Goal: Task Accomplishment & Management: Use online tool/utility

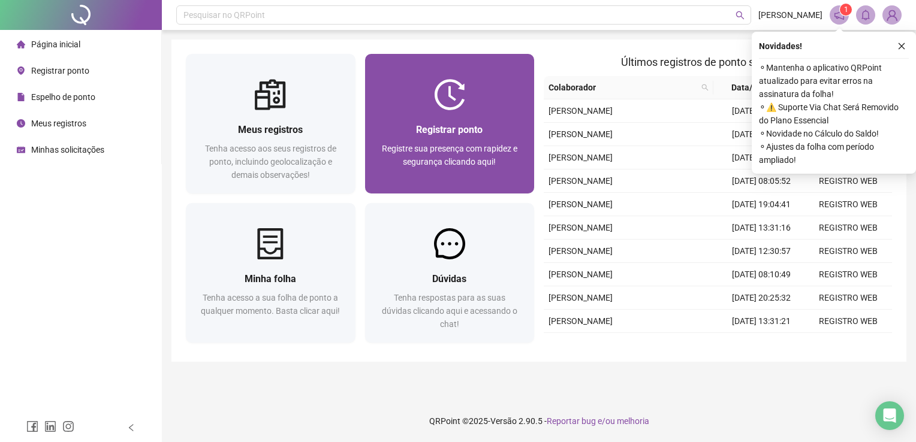
click at [421, 113] on div "Registrar ponto Registre sua presença com rapidez e segurança clicando aqui!" at bounding box center [450, 151] width 170 height 83
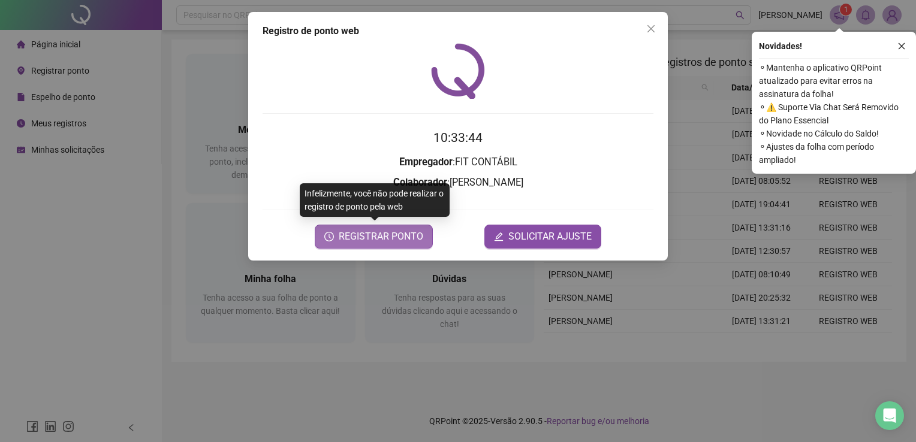
click at [390, 231] on span "REGISTRAR PONTO" at bounding box center [381, 237] width 84 height 14
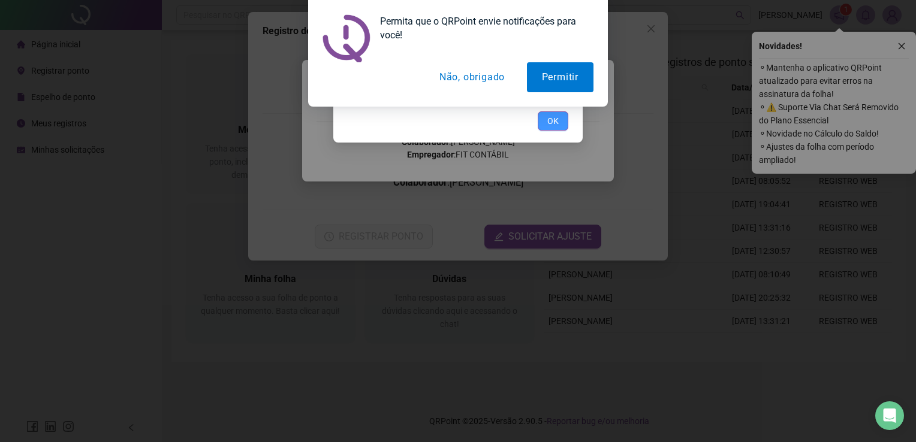
drag, startPoint x: 547, startPoint y: 115, endPoint x: 537, endPoint y: 87, distance: 29.8
click at [547, 114] on button "OK" at bounding box center [553, 120] width 31 height 19
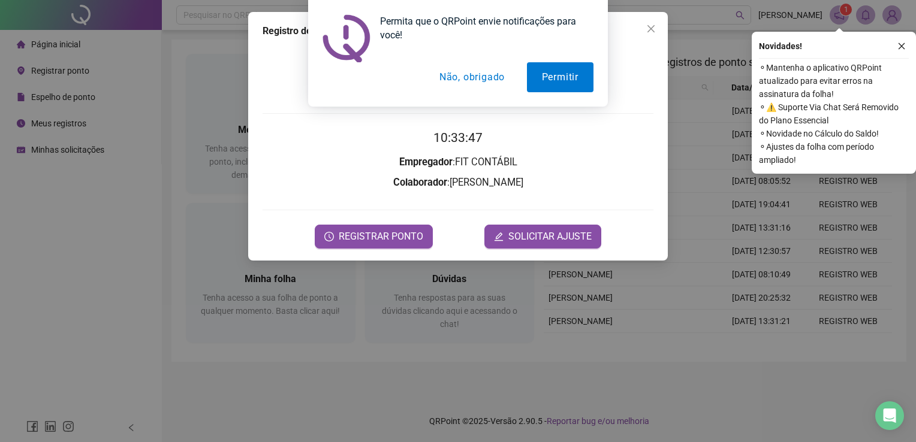
click at [490, 80] on button "Não, obrigado" at bounding box center [471, 77] width 95 height 30
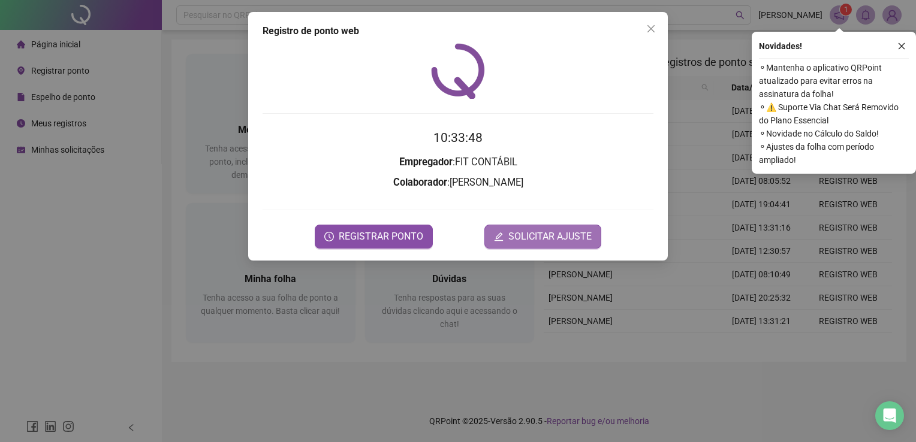
click at [515, 234] on span "SOLICITAR AJUSTE" at bounding box center [549, 237] width 83 height 14
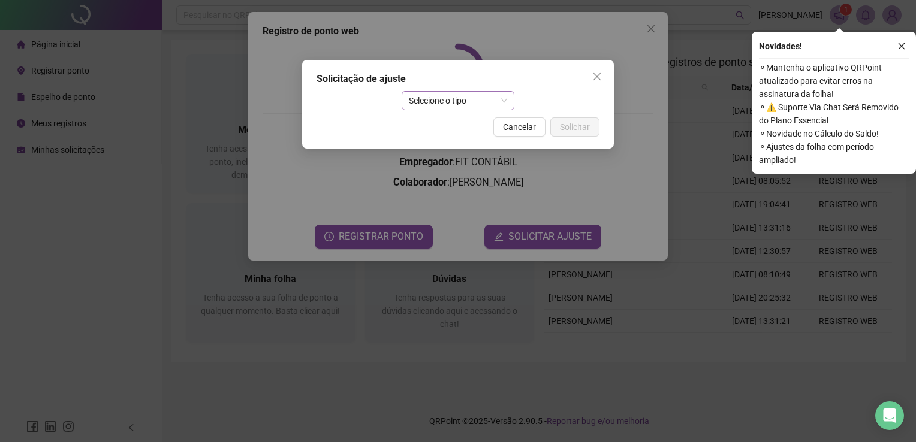
click at [460, 101] on span "Selecione o tipo" at bounding box center [458, 101] width 99 height 18
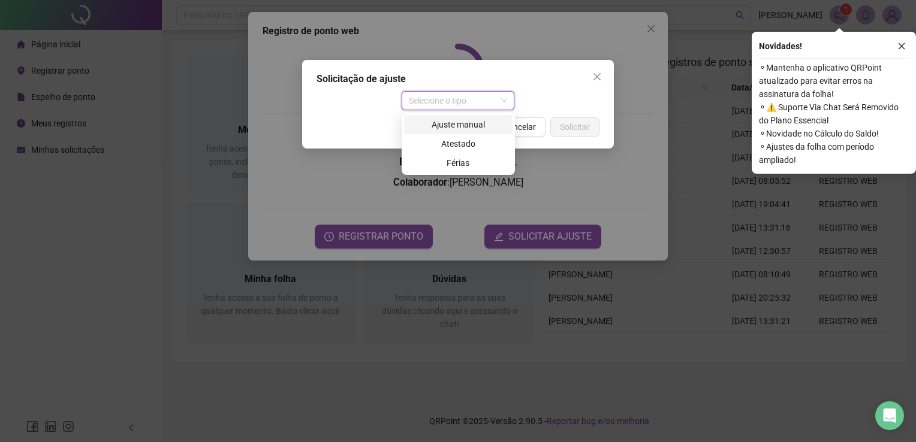
click at [475, 126] on div "Ajuste manual" at bounding box center [458, 124] width 94 height 13
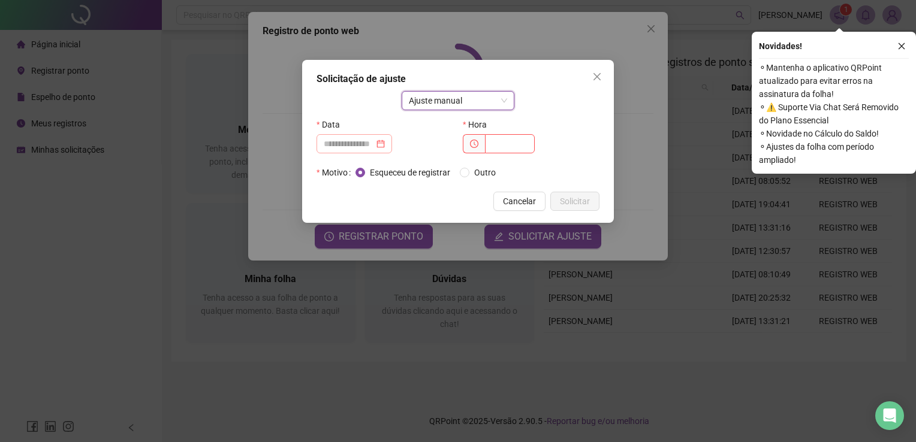
click at [392, 143] on div at bounding box center [354, 143] width 76 height 19
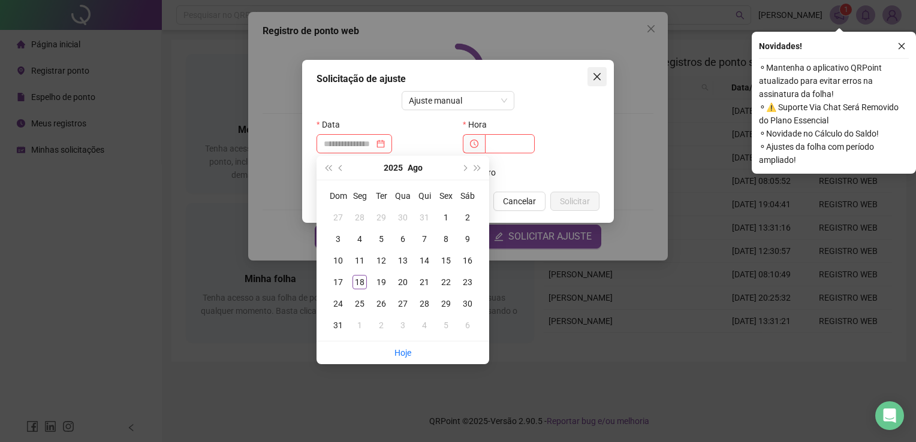
click at [597, 81] on icon "close" at bounding box center [597, 77] width 10 height 10
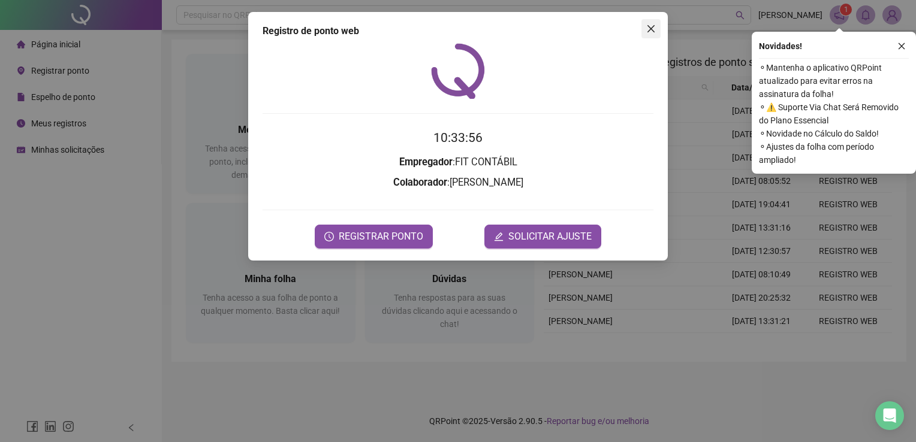
click at [645, 32] on span "Close" at bounding box center [650, 29] width 19 height 10
